Goal: Task Accomplishment & Management: Complete application form

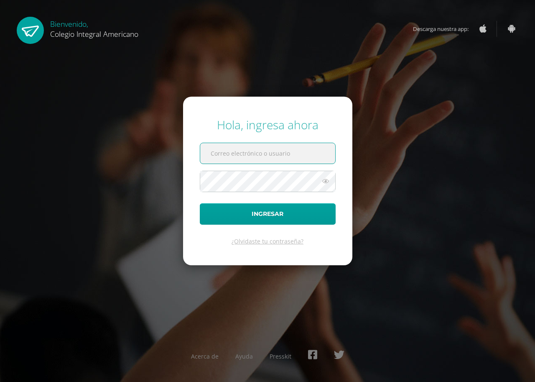
click at [292, 156] on input "text" at bounding box center [267, 153] width 135 height 20
type input "etul@integralamericano.edu.gt"
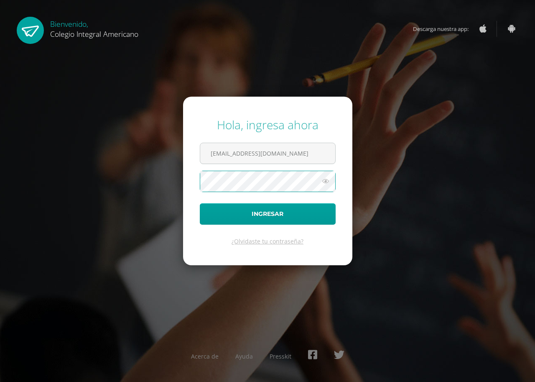
click at [200, 203] on button "Ingresar" at bounding box center [268, 213] width 136 height 21
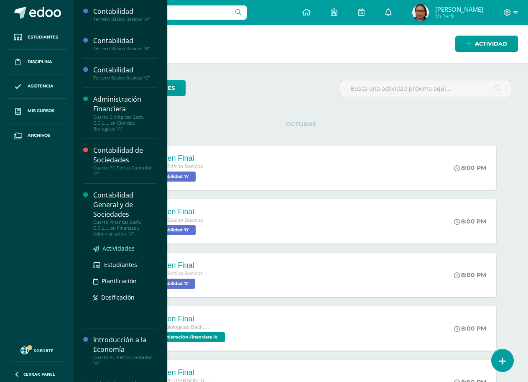
click at [118, 249] on span "Actividades" at bounding box center [118, 248] width 32 height 8
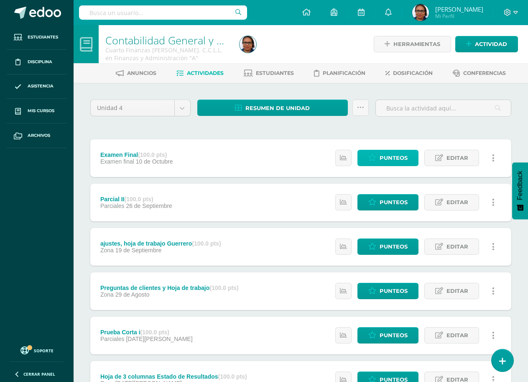
click at [385, 158] on span "Punteos" at bounding box center [394, 157] width 28 height 15
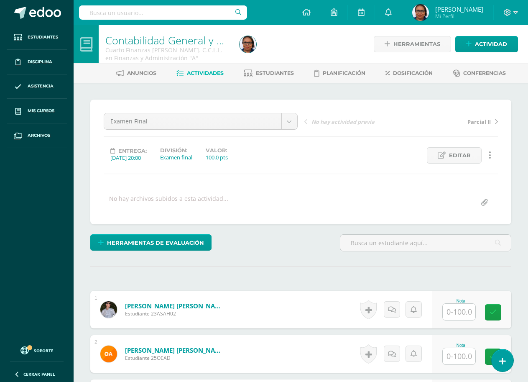
scroll to position [0, 0]
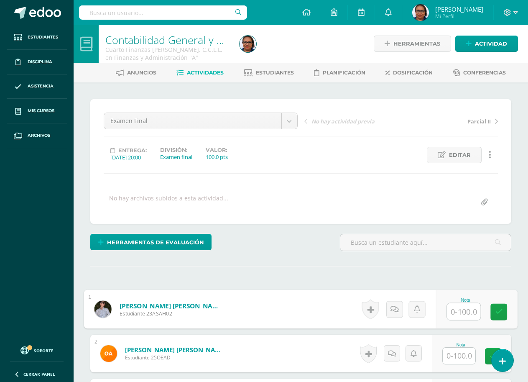
click at [459, 309] on input "text" at bounding box center [463, 311] width 33 height 17
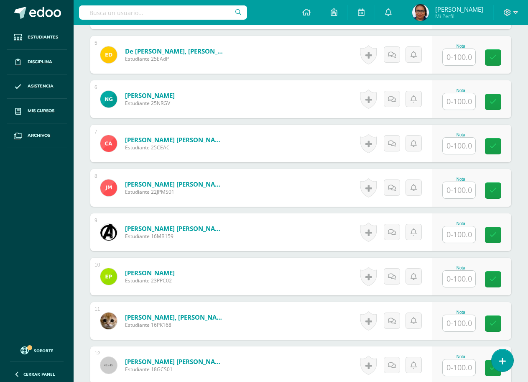
scroll to position [571, 0]
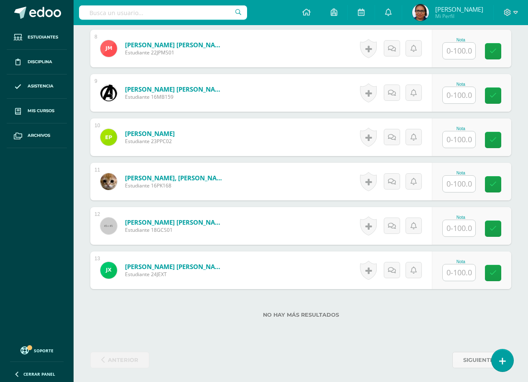
click at [464, 139] on input "text" at bounding box center [459, 139] width 33 height 16
type input "99"
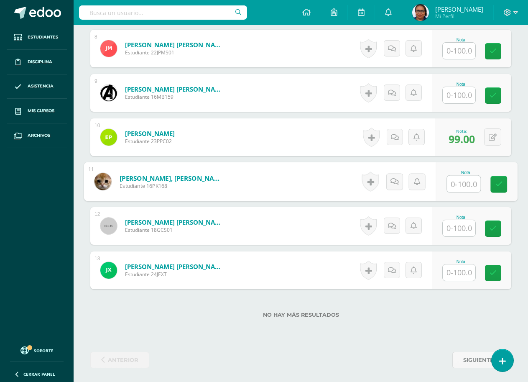
click at [461, 235] on input "text" at bounding box center [459, 228] width 33 height 16
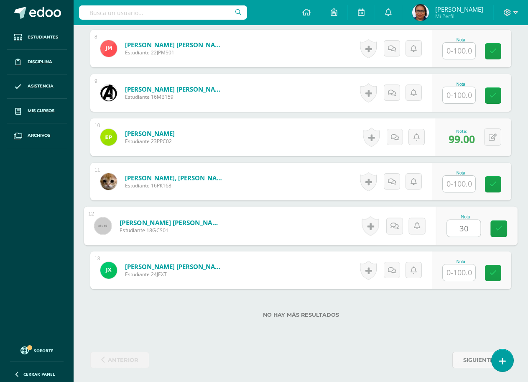
type input "30"
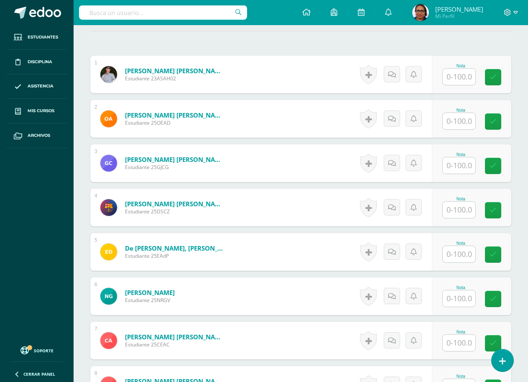
scroll to position [237, 0]
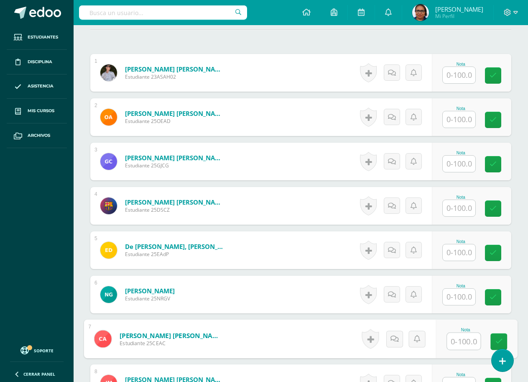
click at [460, 343] on input "text" at bounding box center [463, 341] width 33 height 17
type input "30"
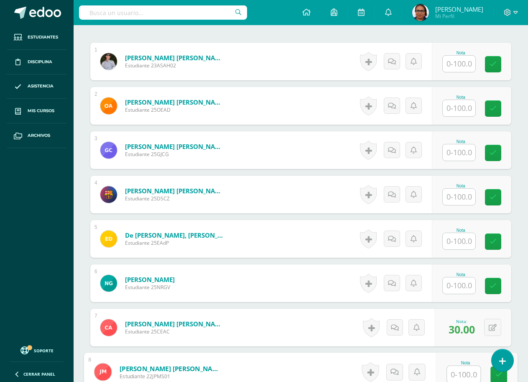
scroll to position [499, 0]
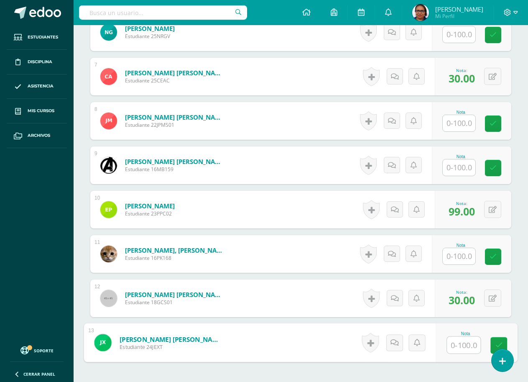
click at [466, 341] on input "text" at bounding box center [463, 345] width 33 height 17
type input "29"
click at [458, 258] on input "text" at bounding box center [459, 256] width 33 height 16
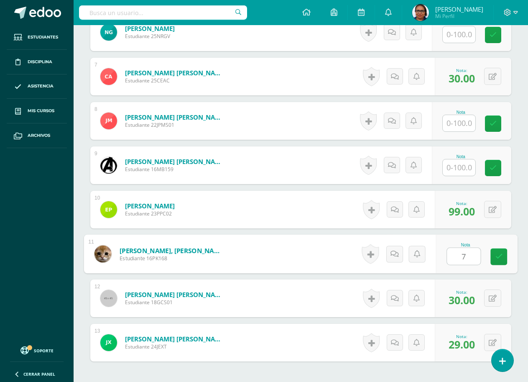
type input "70"
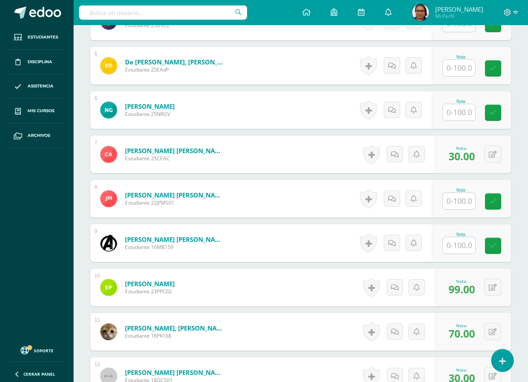
scroll to position [415, 0]
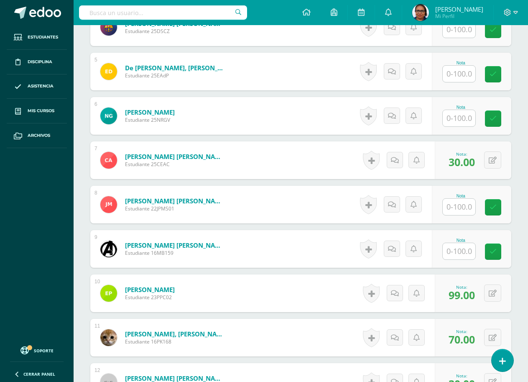
click at [468, 213] on input "text" at bounding box center [459, 207] width 33 height 16
type input "79"
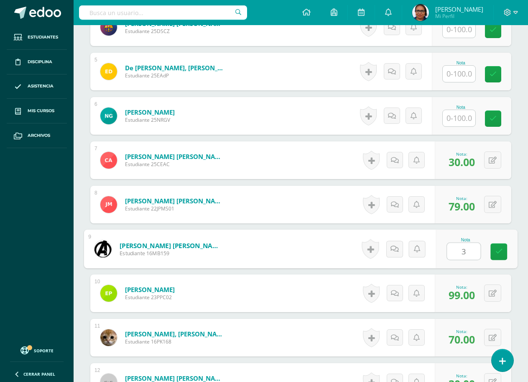
type input "30"
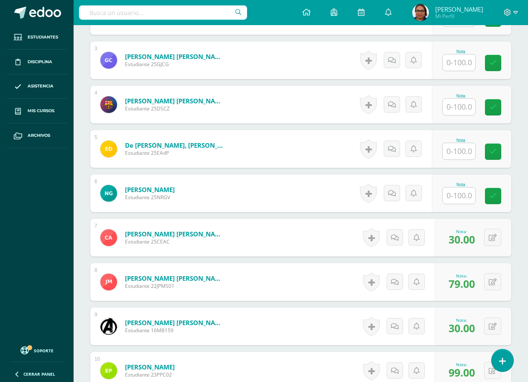
scroll to position [332, 0]
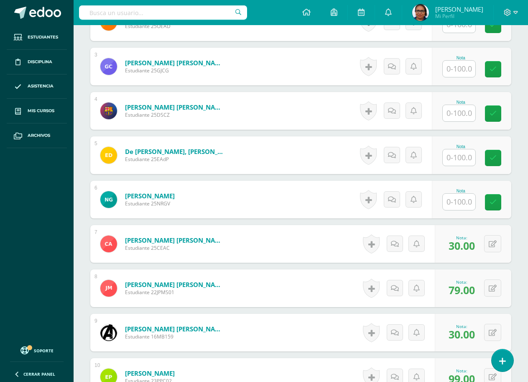
click at [473, 201] on input "text" at bounding box center [459, 202] width 33 height 16
type input "45"
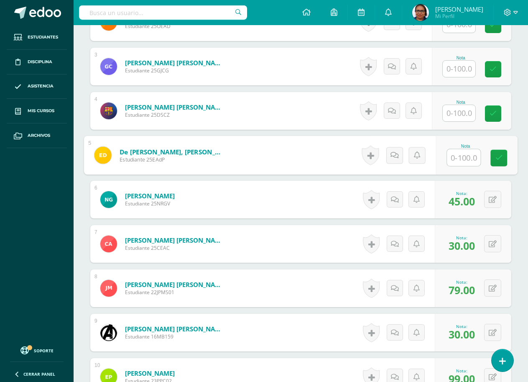
click at [460, 158] on input "text" at bounding box center [463, 157] width 33 height 17
type input "28"
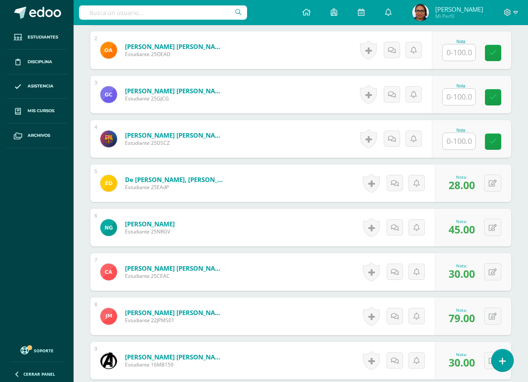
scroll to position [248, 0]
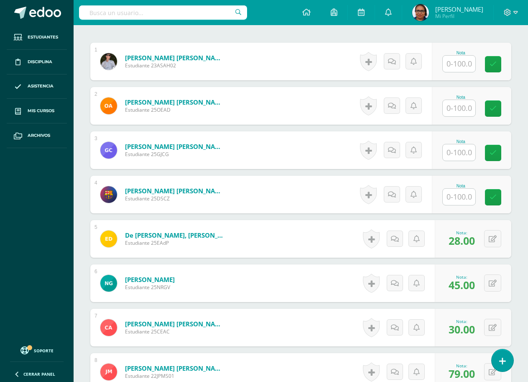
click at [468, 202] on input "text" at bounding box center [459, 197] width 33 height 16
type input "25"
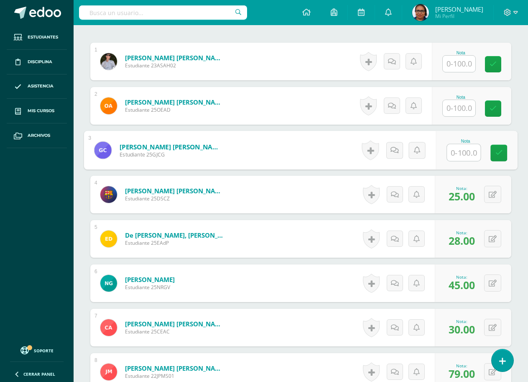
click at [459, 157] on input "text" at bounding box center [463, 152] width 33 height 17
type input "30"
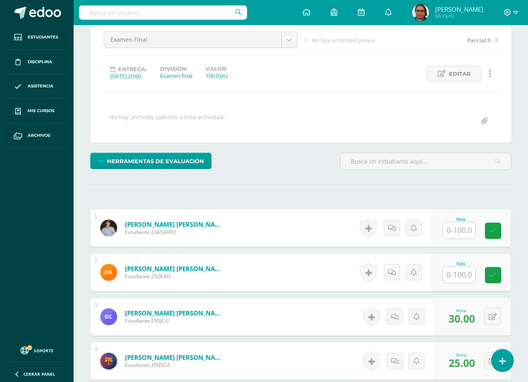
scroll to position [81, 0]
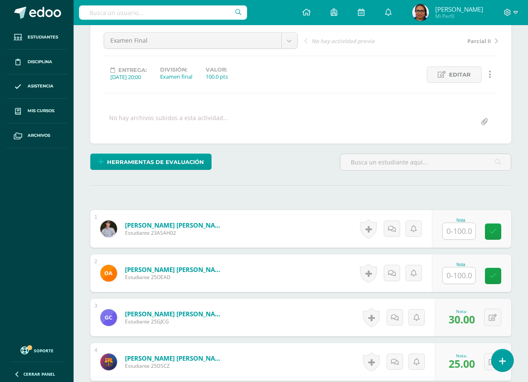
click at [465, 272] on input "text" at bounding box center [459, 275] width 33 height 16
type input "22"
click at [462, 233] on input "text" at bounding box center [459, 231] width 33 height 16
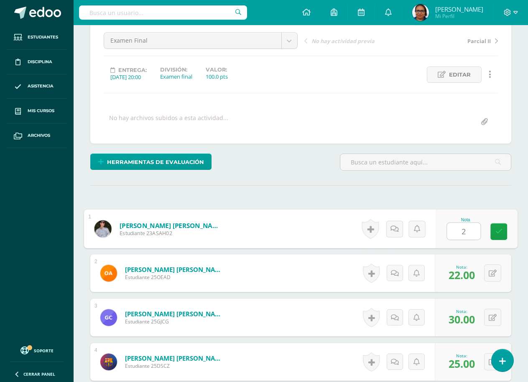
type input "25"
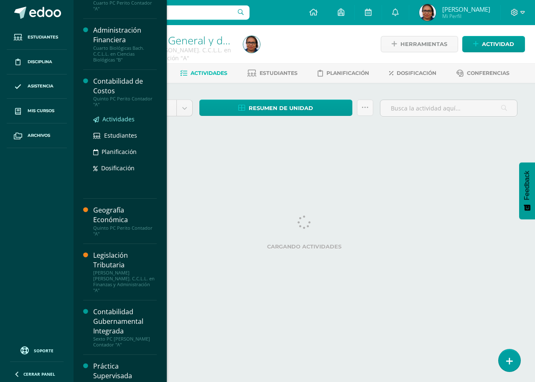
click at [114, 119] on span "Actividades" at bounding box center [118, 119] width 32 height 8
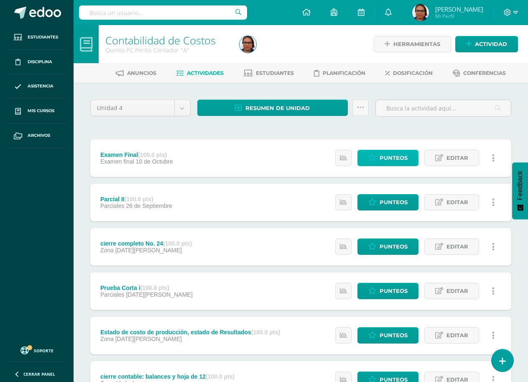
click at [401, 161] on span "Punteos" at bounding box center [394, 157] width 28 height 15
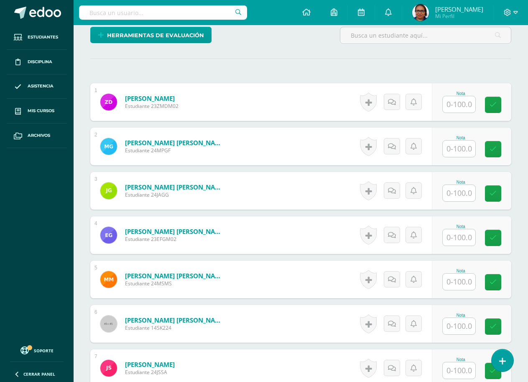
scroll to position [313, 0]
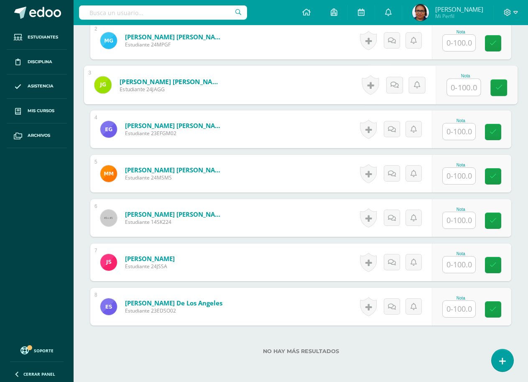
click at [459, 91] on input "text" at bounding box center [463, 87] width 33 height 17
type input "30"
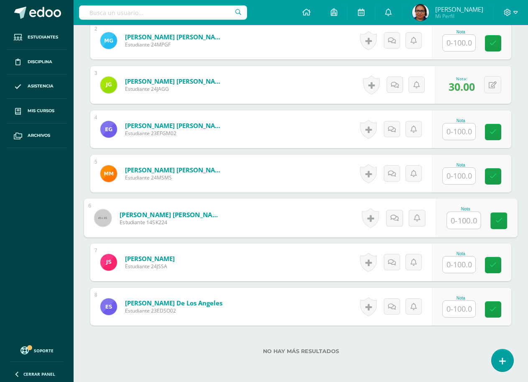
click at [469, 219] on input "text" at bounding box center [463, 220] width 33 height 17
type input "28"
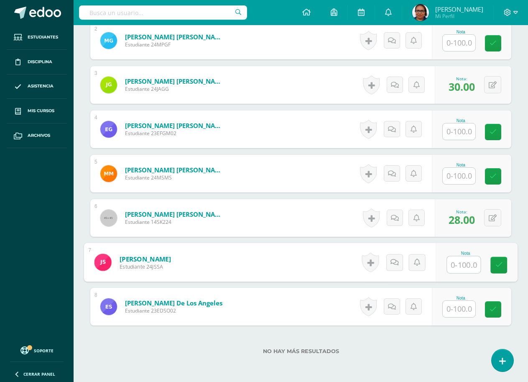
click at [463, 129] on input "text" at bounding box center [459, 131] width 33 height 16
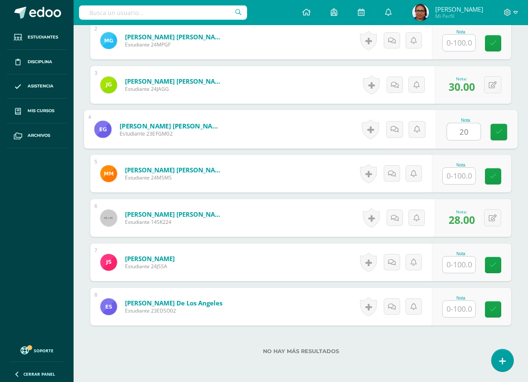
type input "20"
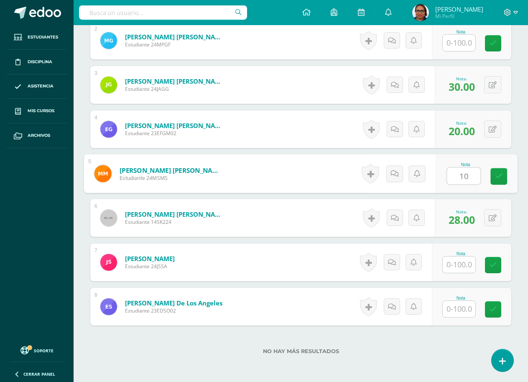
type input "100"
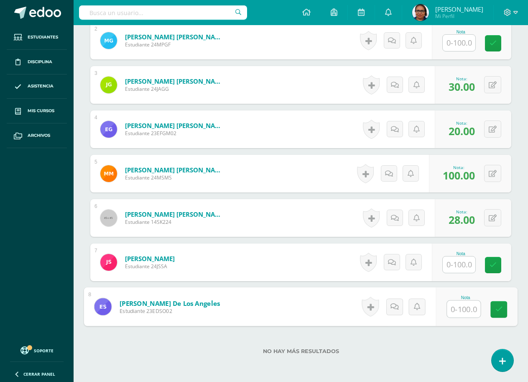
click at [459, 313] on input "text" at bounding box center [463, 309] width 33 height 17
type input "10"
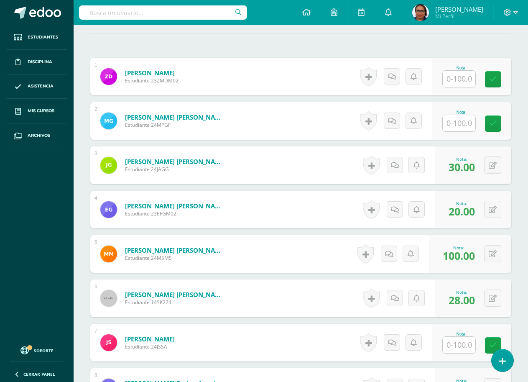
scroll to position [230, 0]
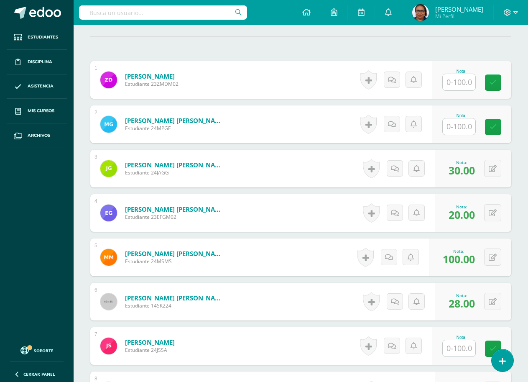
click at [457, 132] on input "text" at bounding box center [459, 126] width 33 height 16
type input "28"
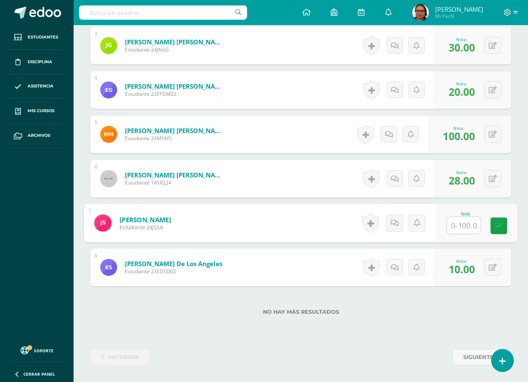
click at [462, 224] on input "text" at bounding box center [463, 225] width 33 height 17
type input "57"
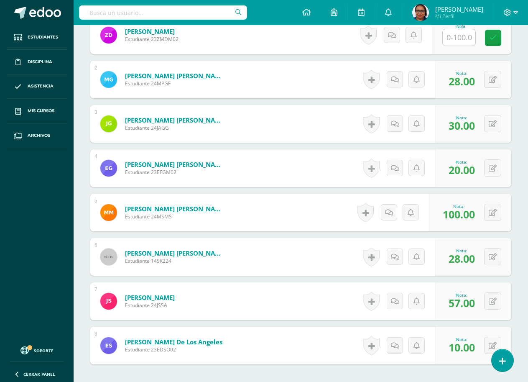
scroll to position [185, 0]
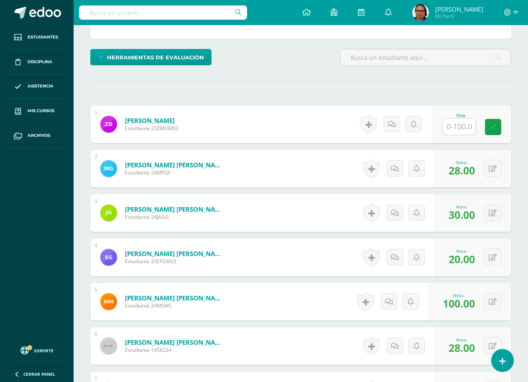
click at [462, 129] on input "text" at bounding box center [459, 126] width 33 height 16
type input "75"
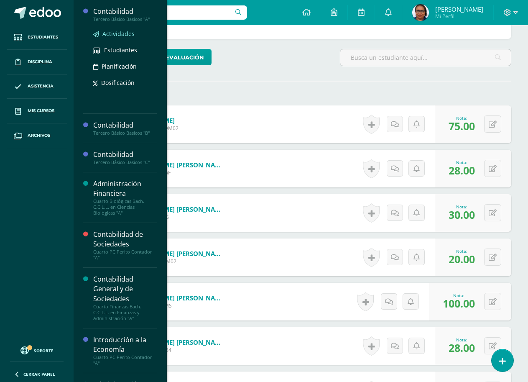
click at [127, 36] on span "Actividades" at bounding box center [118, 34] width 32 height 8
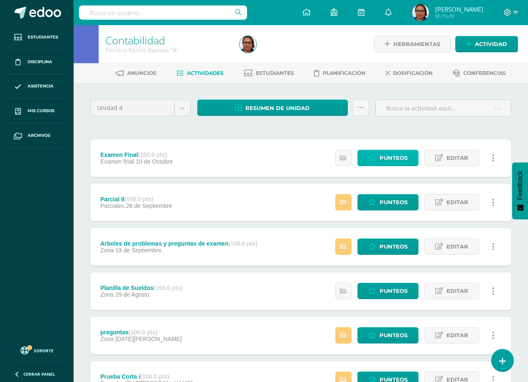
click at [394, 157] on span "Punteos" at bounding box center [394, 157] width 28 height 15
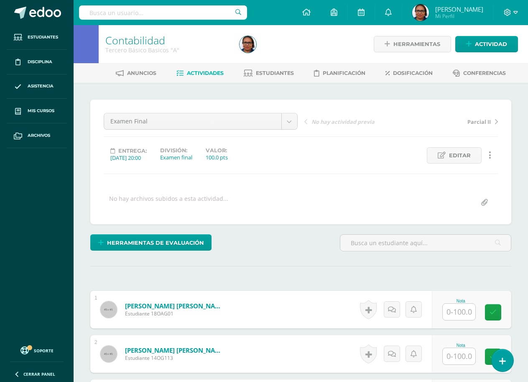
scroll to position [0, 0]
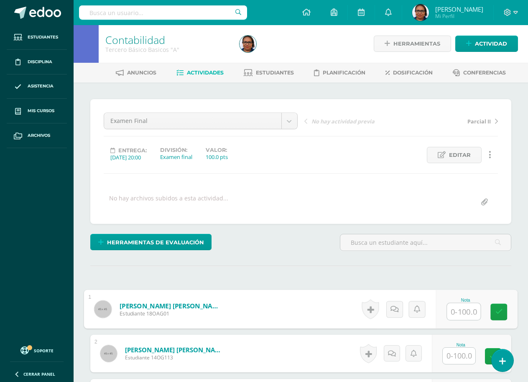
click at [463, 310] on input "text" at bounding box center [463, 311] width 33 height 17
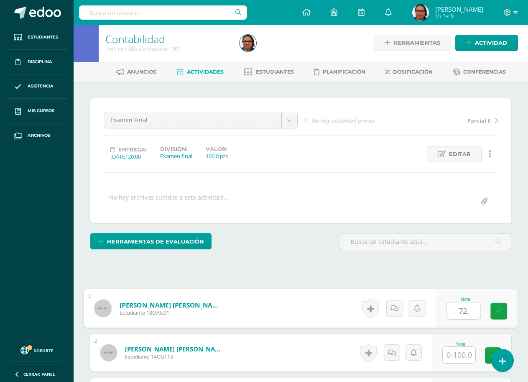
type input "72."
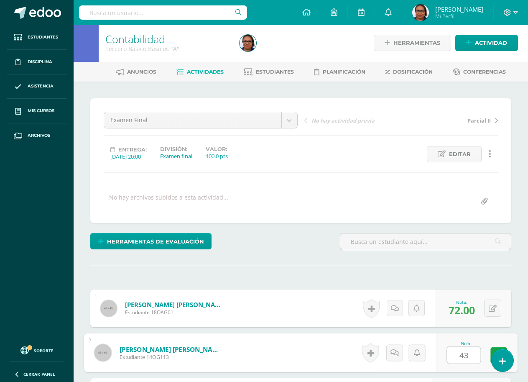
type input "43"
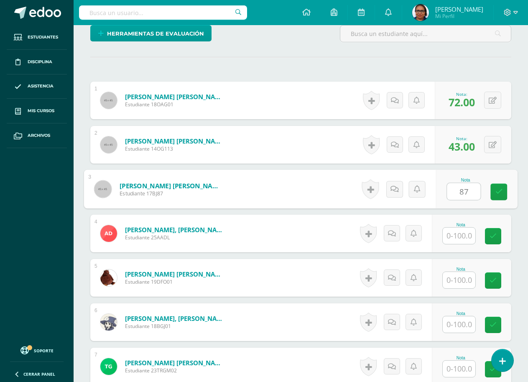
type input "87"
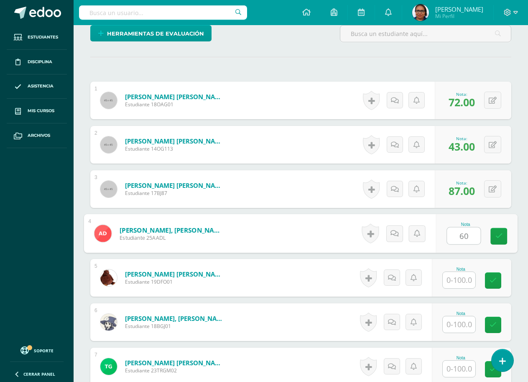
type input "60"
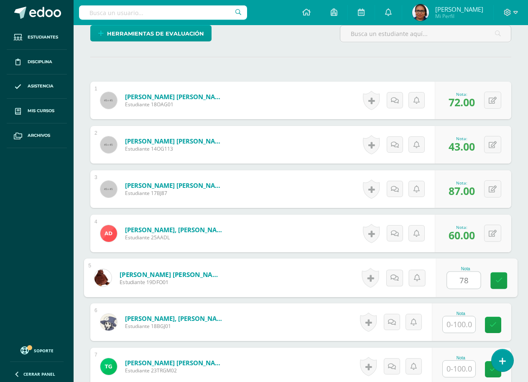
type input "78"
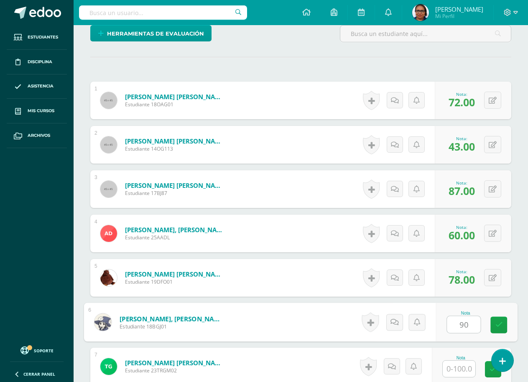
type input "90"
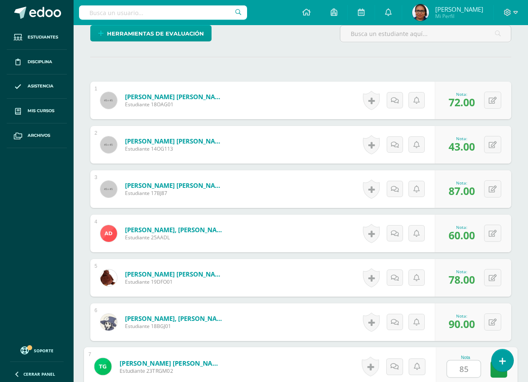
type input "85"
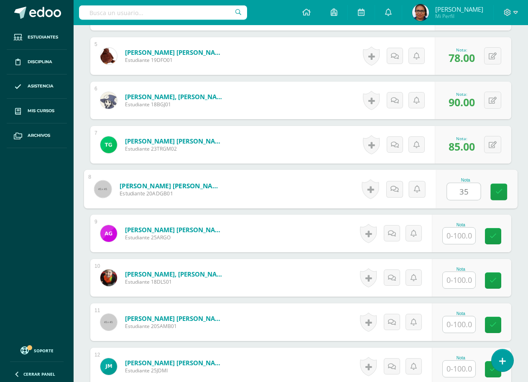
type input "35"
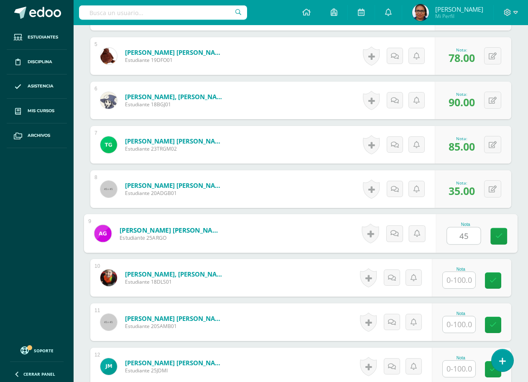
type input "45"
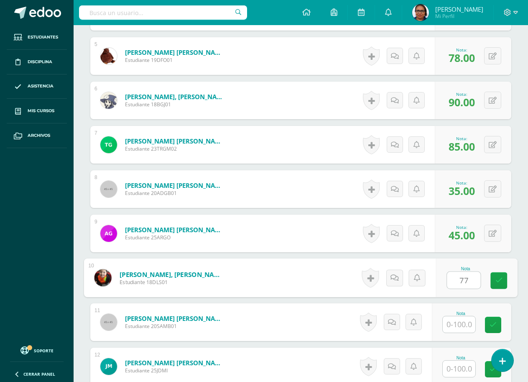
type input "77"
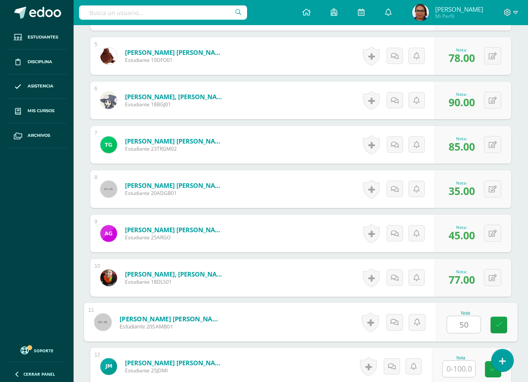
type input "50"
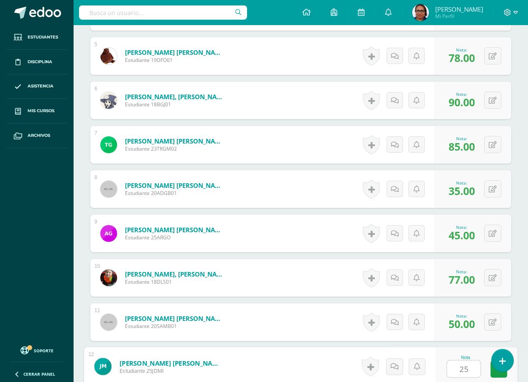
type input "25"
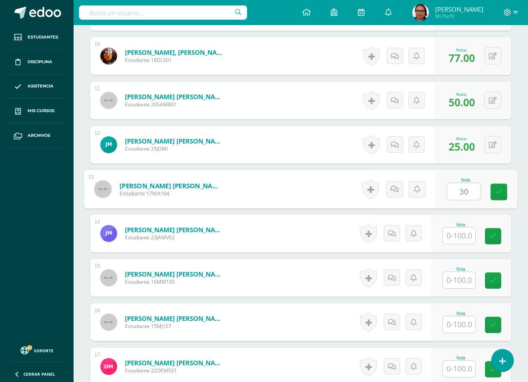
type input "30"
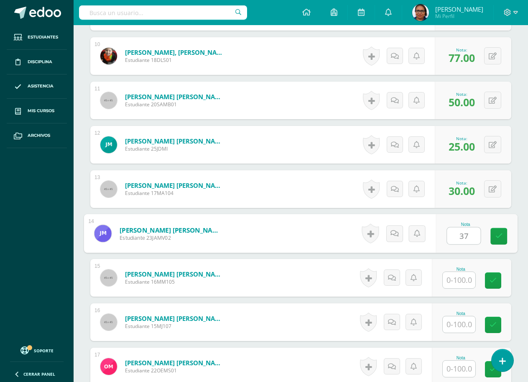
type input "37"
click at [493, 232] on button at bounding box center [499, 234] width 18 height 18
click at [495, 229] on button at bounding box center [499, 234] width 18 height 18
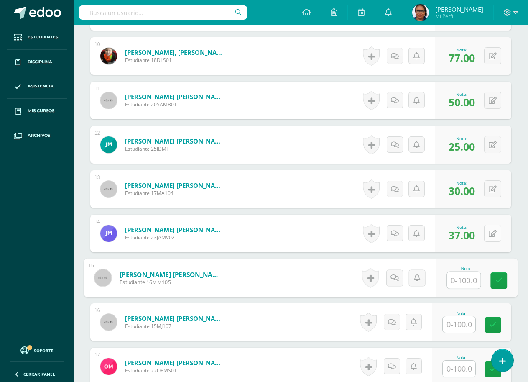
click at [500, 232] on button at bounding box center [492, 233] width 17 height 17
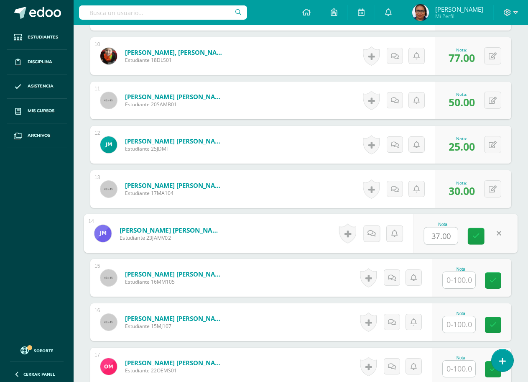
click at [450, 233] on input "37.00" at bounding box center [440, 235] width 33 height 17
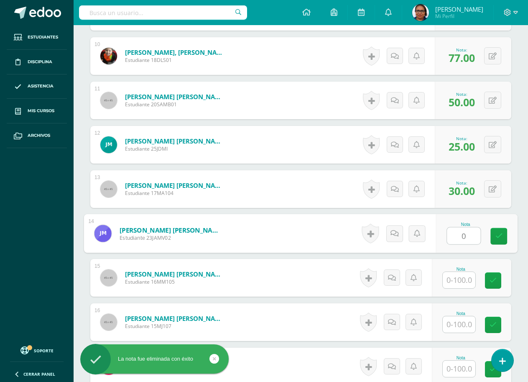
type input "0"
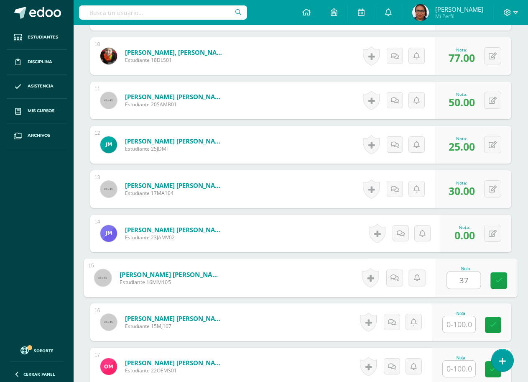
type input "37"
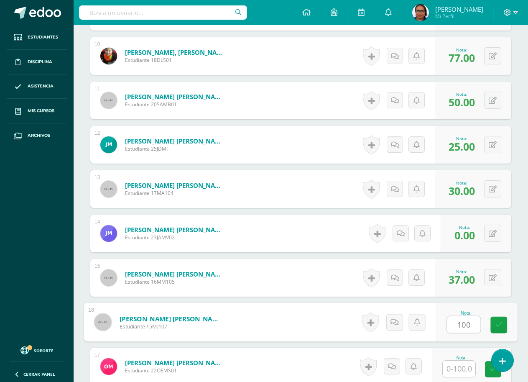
type input "100"
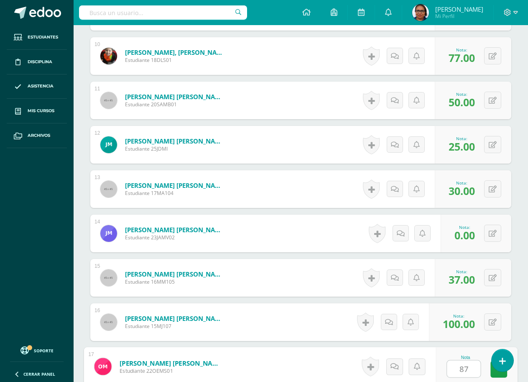
type input "87"
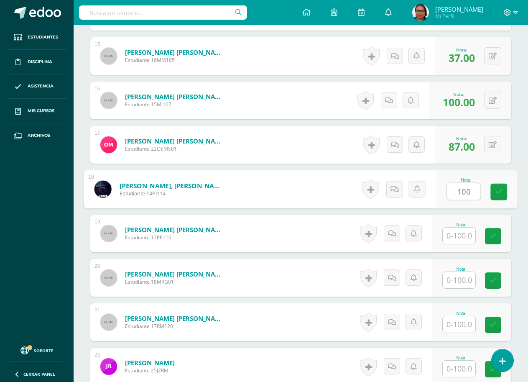
type input "100"
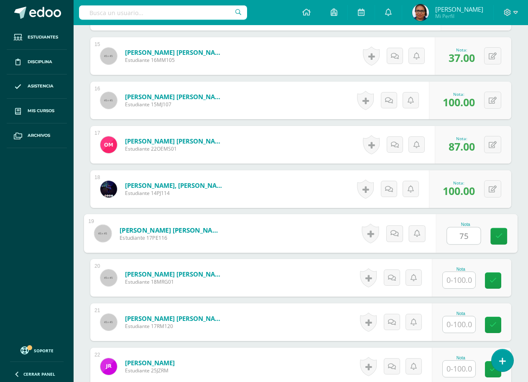
type input "75"
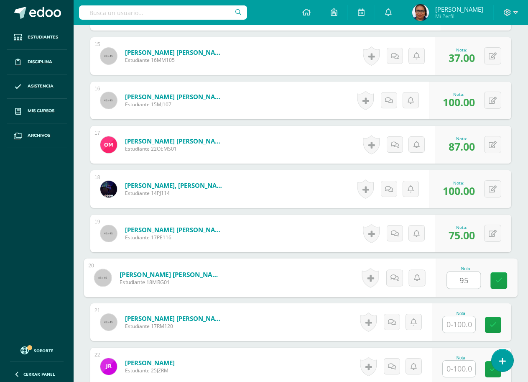
type input "95"
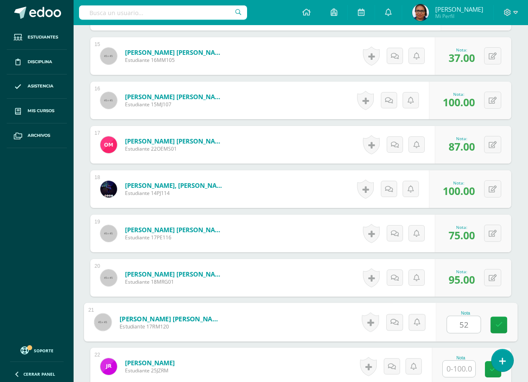
type input "52"
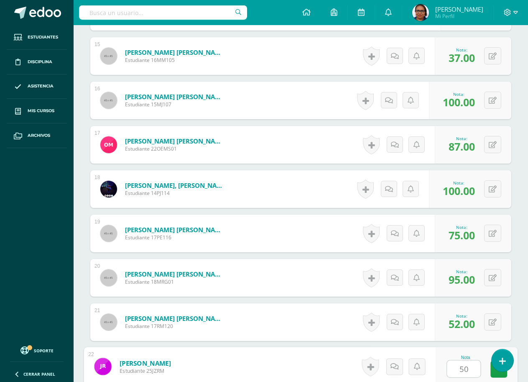
type input "50"
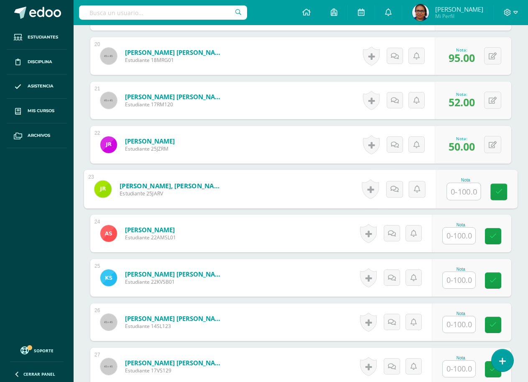
click at [468, 242] on input "text" at bounding box center [459, 235] width 33 height 16
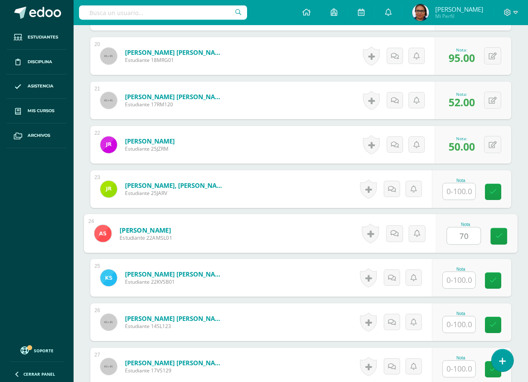
type input "70"
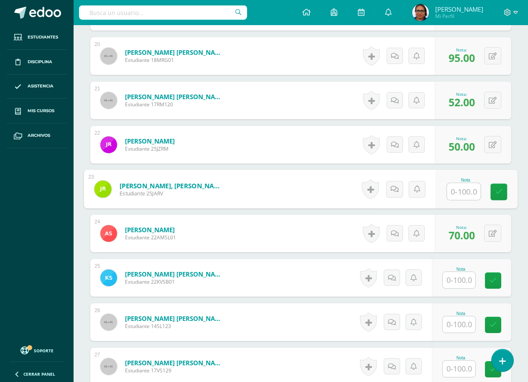
click at [463, 195] on input "text" at bounding box center [463, 191] width 33 height 17
type input "100"
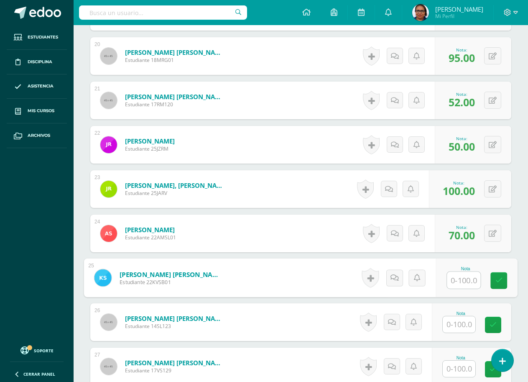
click at [455, 279] on input "text" at bounding box center [463, 280] width 33 height 17
type input "37."
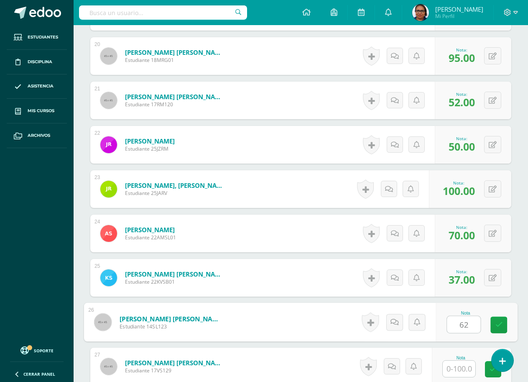
type input "62"
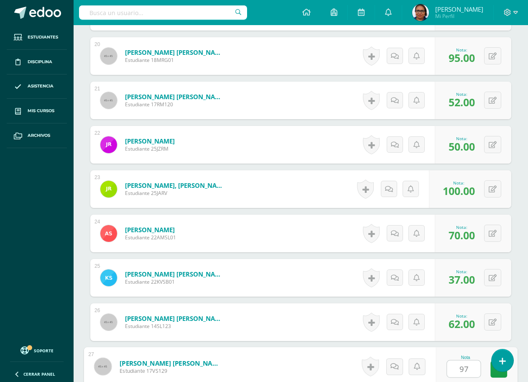
type input "97"
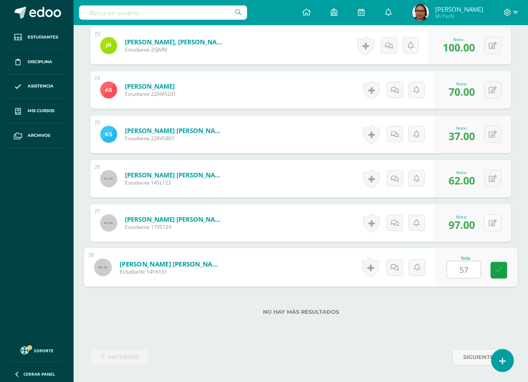
type input "57"
click at [496, 227] on button at bounding box center [492, 222] width 17 height 17
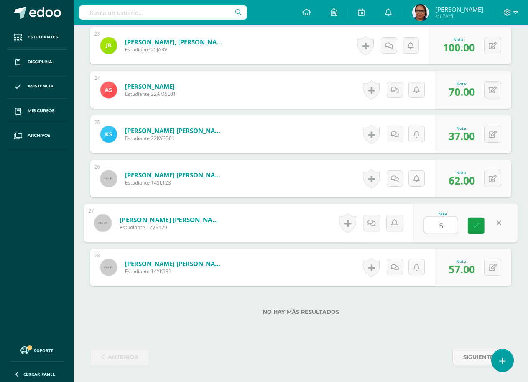
type input "57"
click at [494, 266] on icon at bounding box center [493, 267] width 8 height 7
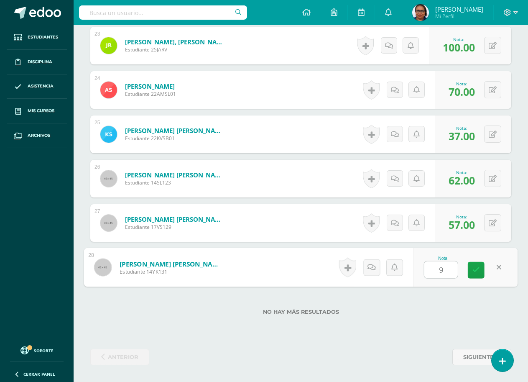
type input "97"
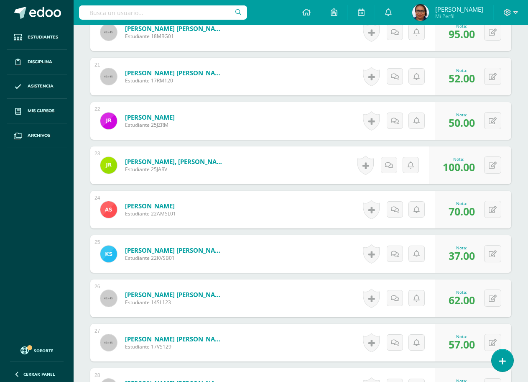
scroll to position [988, 0]
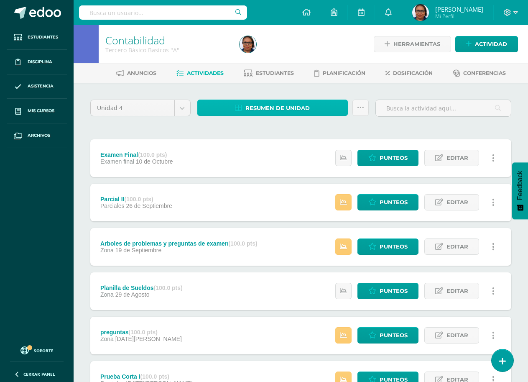
click at [302, 109] on span "Resumen de unidad" at bounding box center [277, 107] width 64 height 15
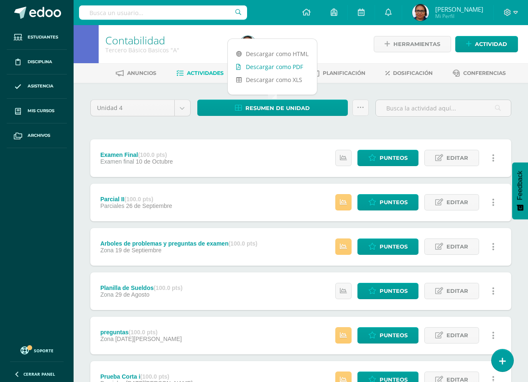
click at [295, 69] on link "Descargar como PDF" at bounding box center [272, 66] width 89 height 13
click at [294, 79] on link "Descargar como XLS" at bounding box center [272, 79] width 89 height 13
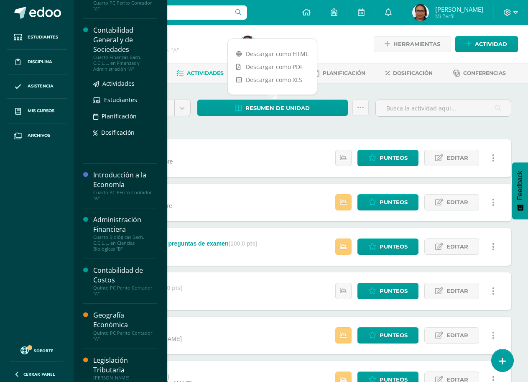
scroll to position [167, 0]
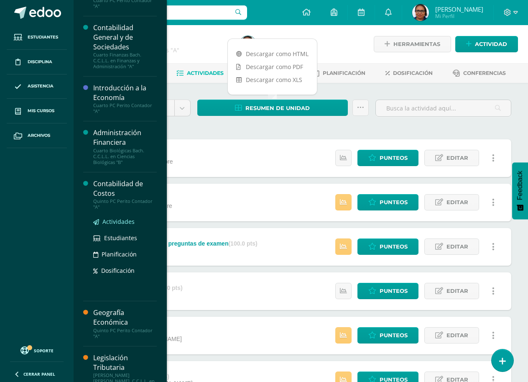
click at [119, 218] on span "Actividades" at bounding box center [118, 221] width 32 height 8
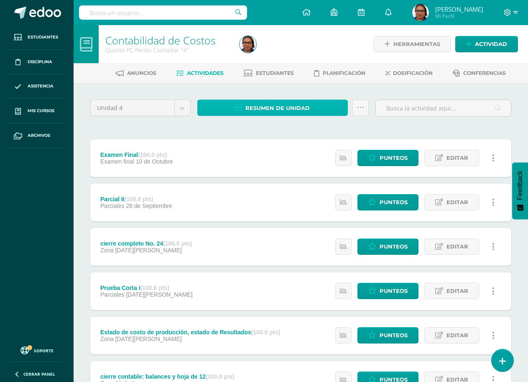
click at [320, 110] on link "Resumen de unidad" at bounding box center [272, 108] width 151 height 16
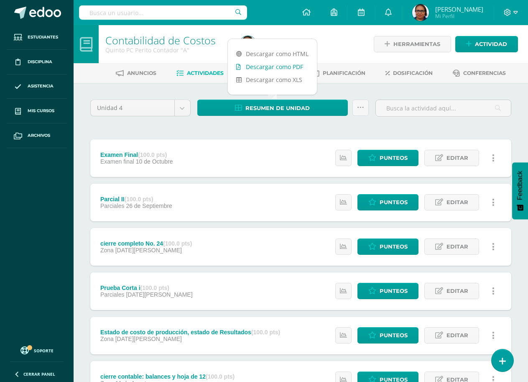
click at [294, 67] on link "Descargar como PDF" at bounding box center [272, 66] width 89 height 13
click at [515, 12] on icon at bounding box center [516, 13] width 5 height 8
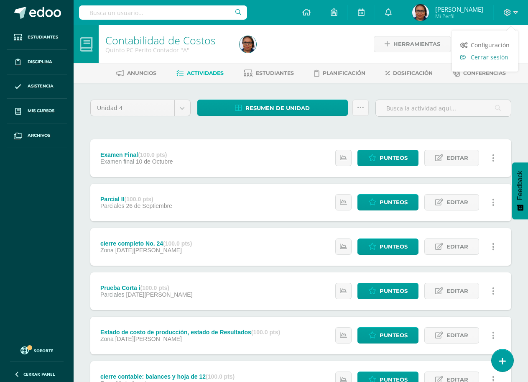
click at [494, 59] on span "Cerrar sesión" at bounding box center [490, 57] width 38 height 8
